Goal: Find specific page/section: Find specific page/section

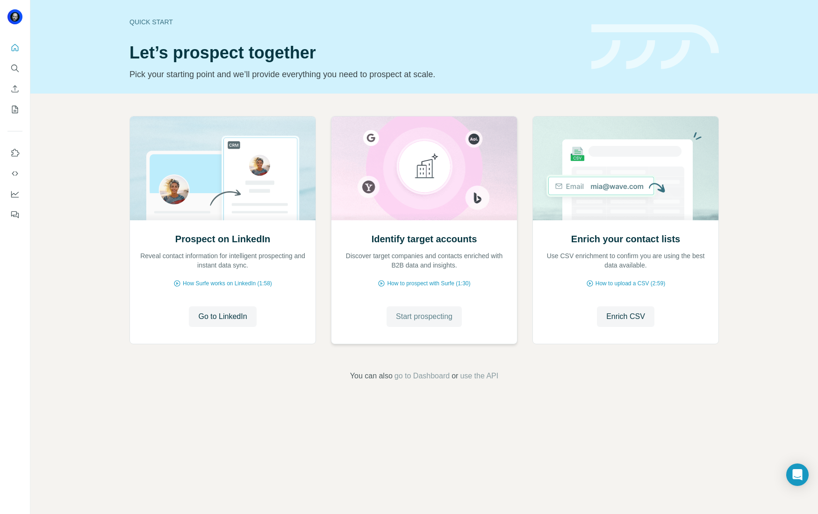
click at [417, 317] on span "Start prospecting" at bounding box center [424, 316] width 57 height 11
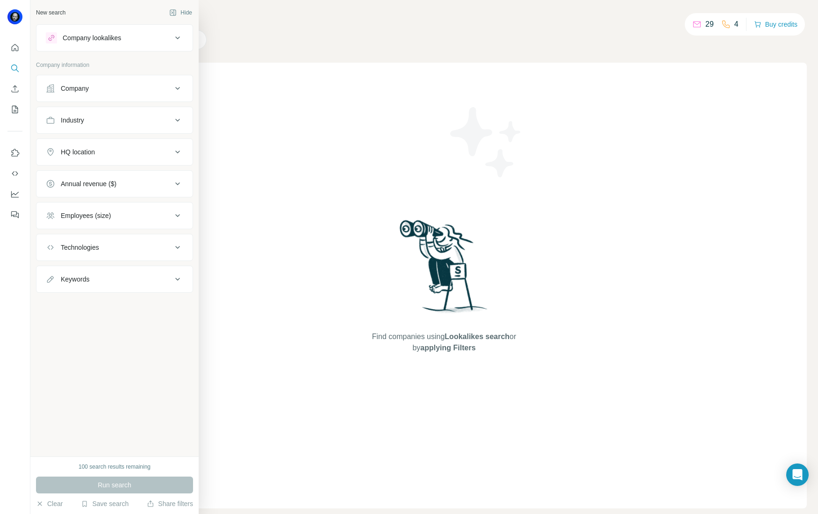
click at [46, 40] on div at bounding box center [51, 37] width 11 height 11
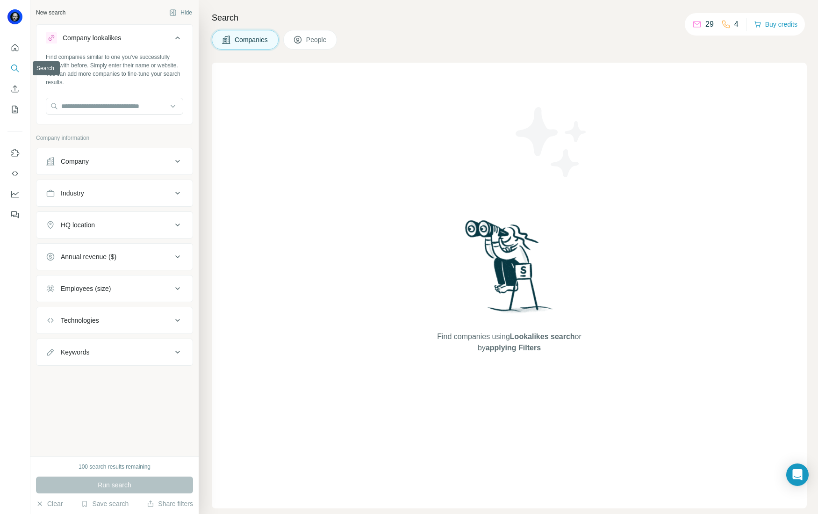
click at [16, 67] on icon "Search" at bounding box center [14, 68] width 9 height 9
click at [80, 101] on input "text" at bounding box center [114, 106] width 137 height 17
type input "**********"
click at [14, 45] on icon "Quick start" at bounding box center [14, 47] width 9 height 9
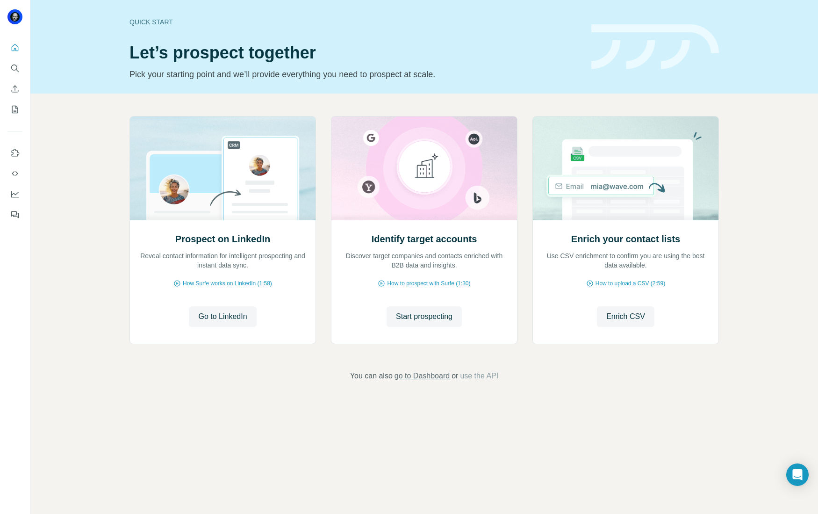
click at [425, 378] on span "go to Dashboard" at bounding box center [421, 375] width 55 height 11
click at [20, 112] on button "My lists" at bounding box center [14, 109] width 15 height 17
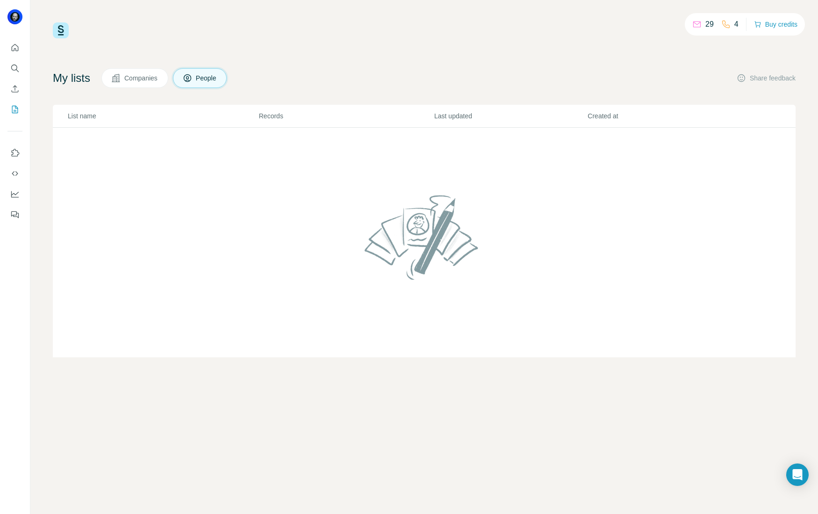
click at [22, 156] on div at bounding box center [15, 128] width 30 height 189
click at [15, 154] on icon "Use Surfe on LinkedIn" at bounding box center [14, 152] width 9 height 9
